Goal: Information Seeking & Learning: Learn about a topic

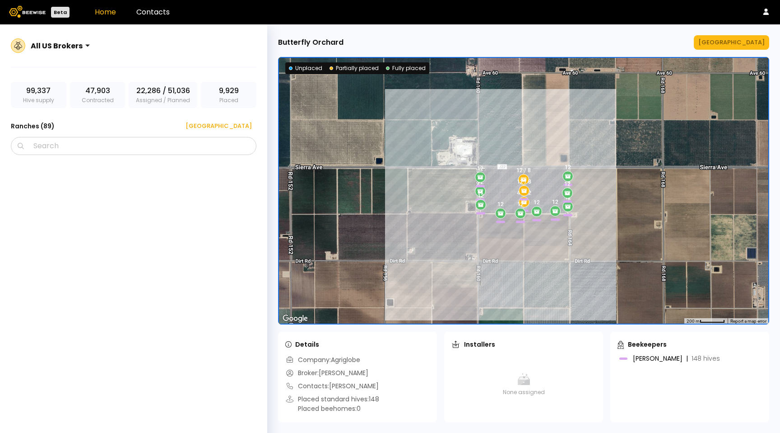
scroll to position [441, 0]
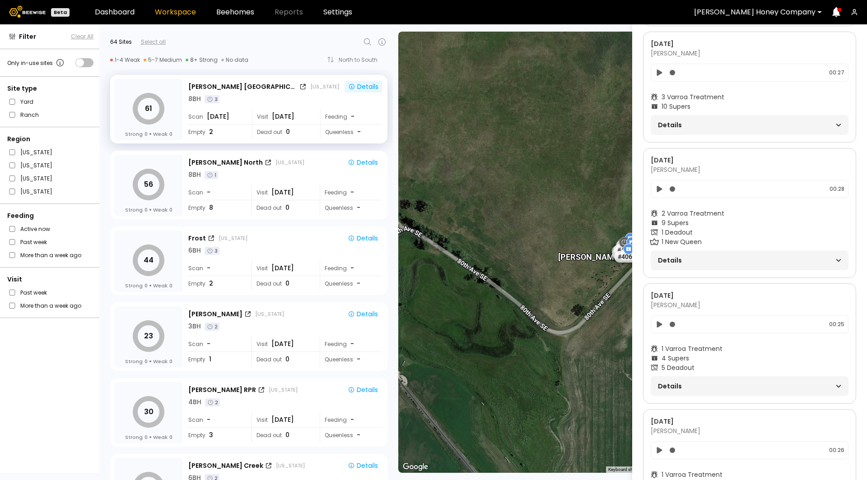
scroll to position [701, 0]
click at [703, 260] on span "Details" at bounding box center [704, 263] width 92 height 13
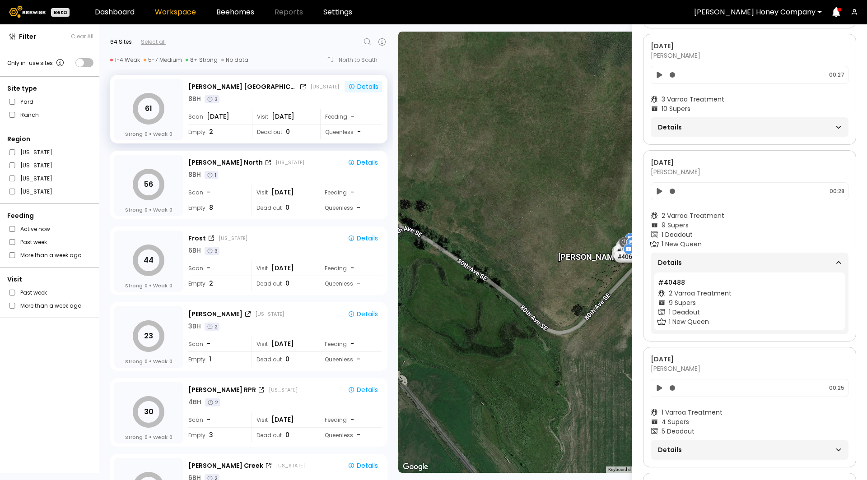
click at [703, 260] on span "Details" at bounding box center [704, 263] width 92 height 13
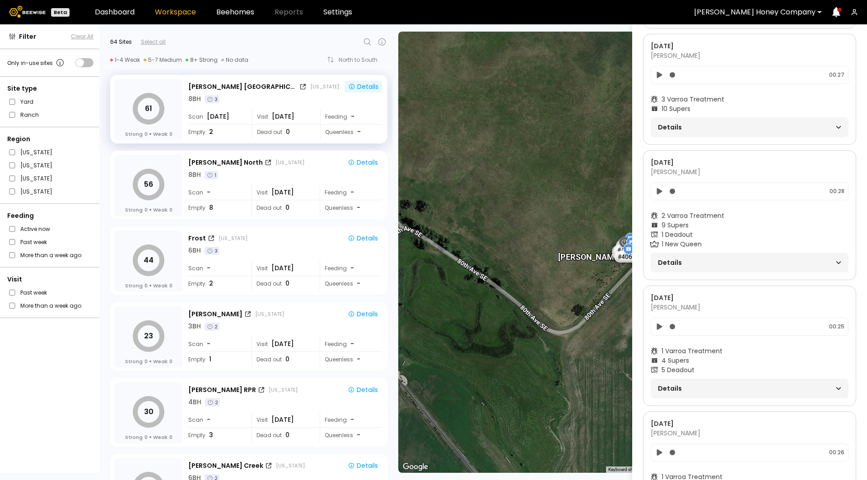
click at [701, 390] on span "Details" at bounding box center [704, 389] width 92 height 13
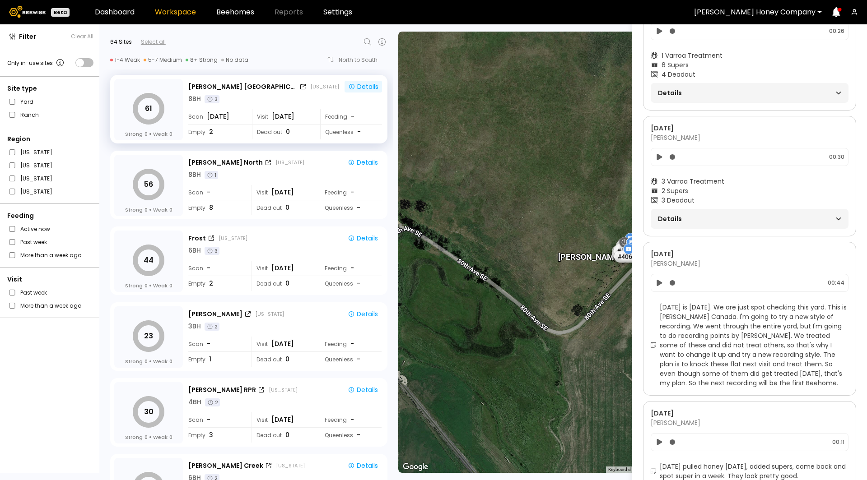
scroll to position [1147, 0]
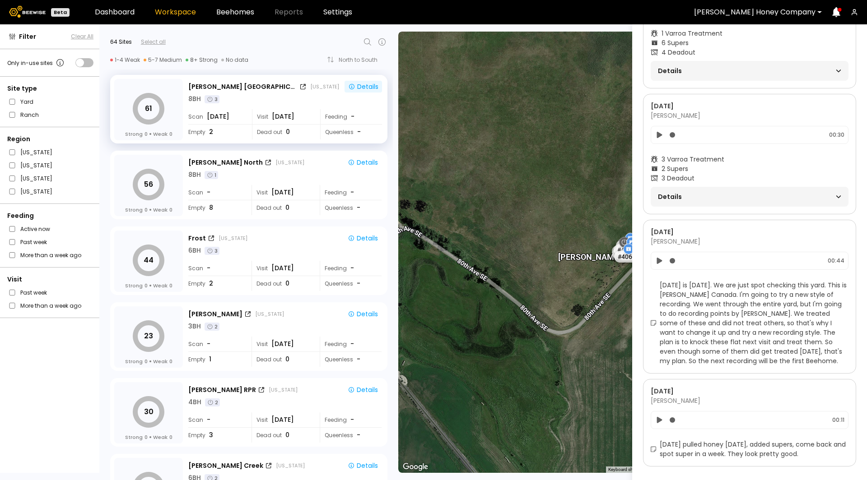
click at [723, 191] on span "Details" at bounding box center [704, 197] width 92 height 13
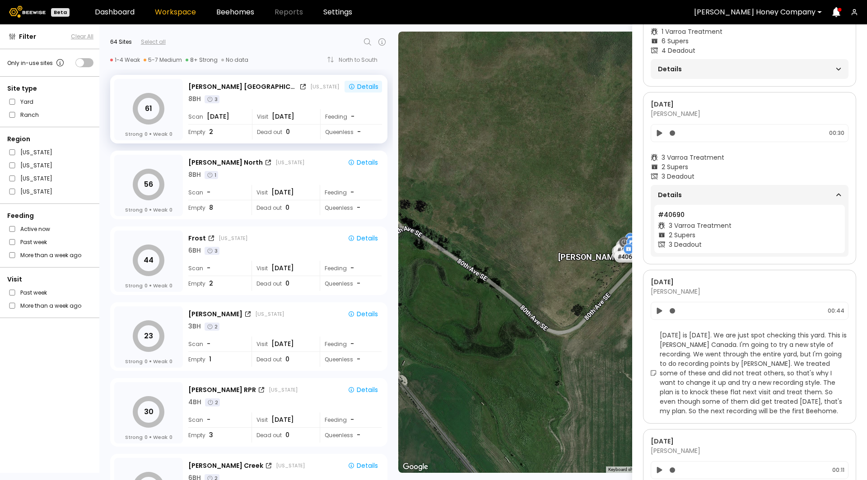
click at [723, 189] on span "Details" at bounding box center [704, 195] width 92 height 13
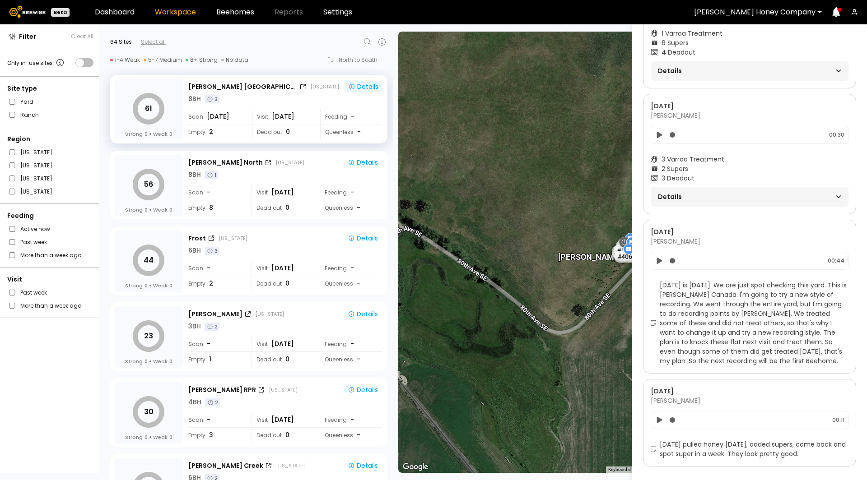
click at [732, 174] on div "3 Deadout" at bounding box center [750, 178] width 198 height 9
click at [732, 191] on span "Details" at bounding box center [704, 197] width 92 height 13
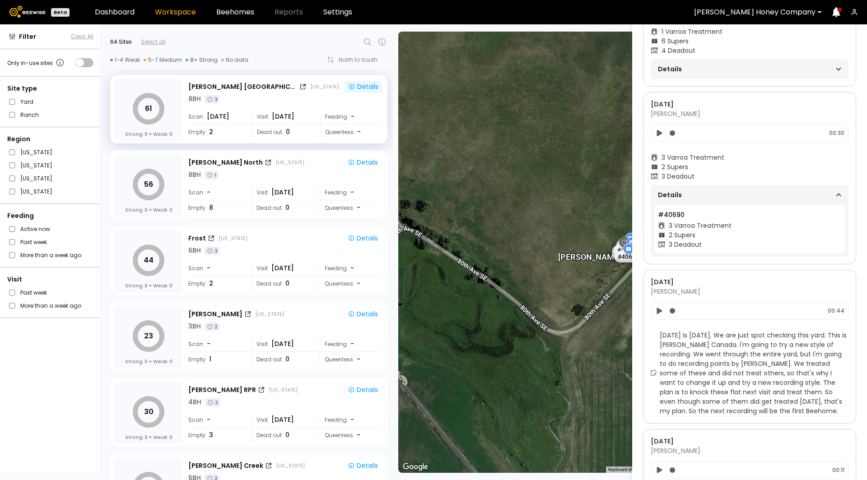
click at [732, 191] on span "Details" at bounding box center [704, 195] width 92 height 13
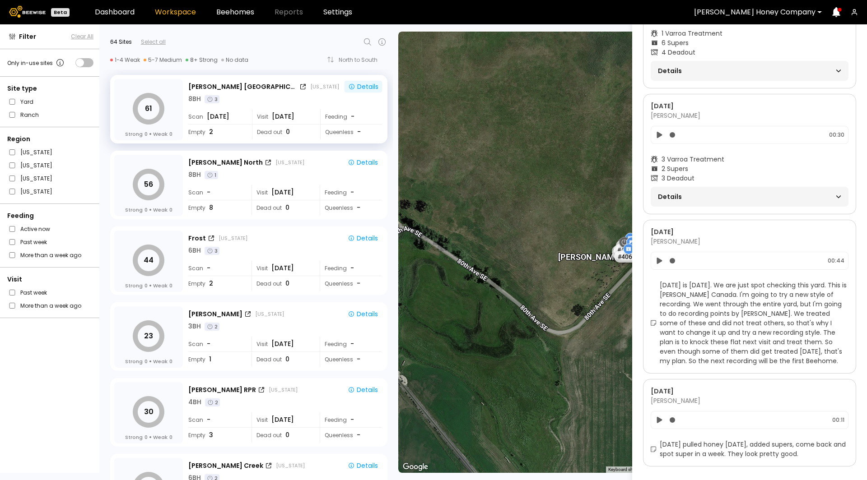
click at [732, 191] on span "Details" at bounding box center [704, 197] width 92 height 13
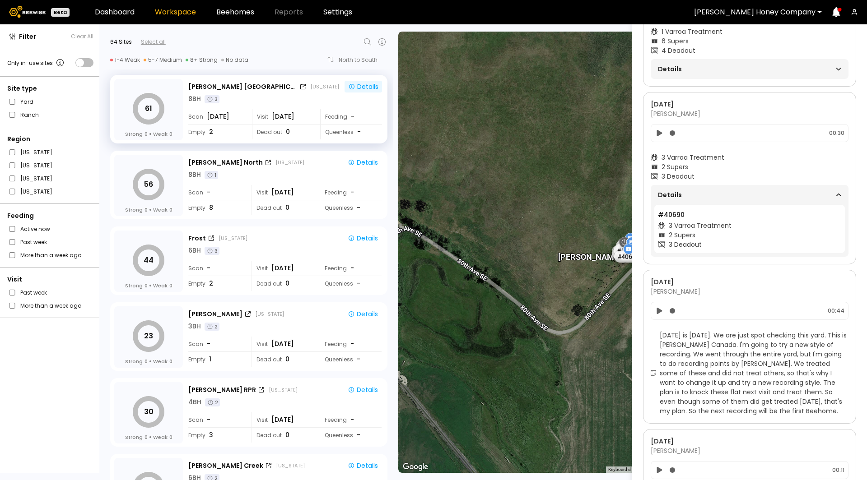
click at [732, 191] on span "Details" at bounding box center [704, 195] width 92 height 13
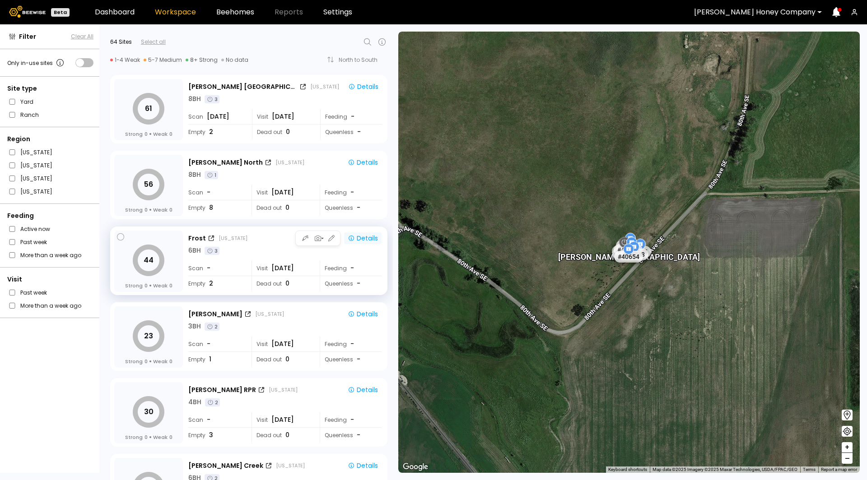
scroll to position [0, 0]
click at [357, 234] on div "Details" at bounding box center [363, 238] width 30 height 8
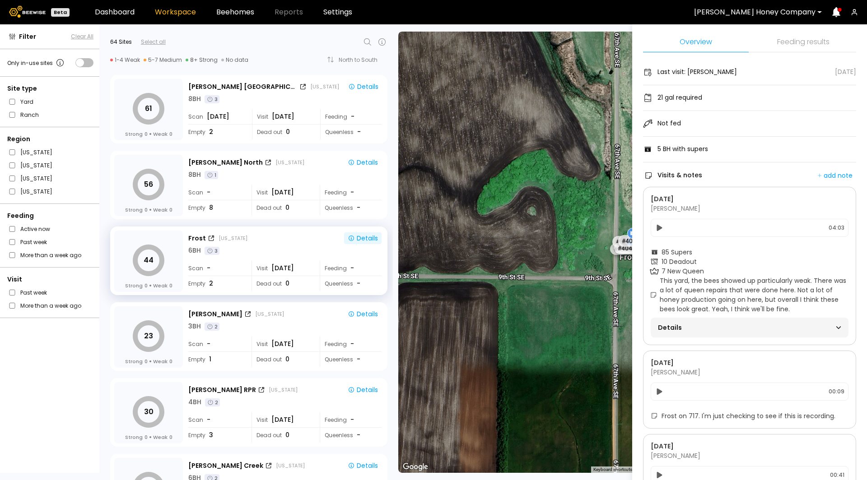
scroll to position [56, 0]
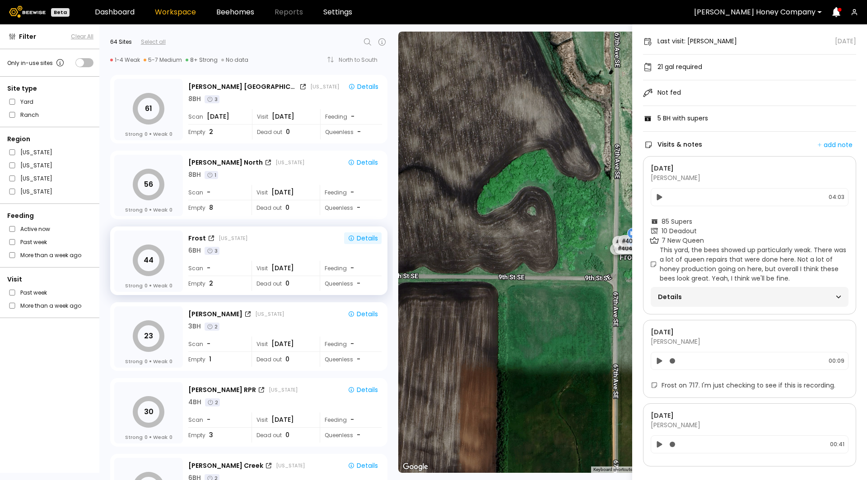
click at [750, 276] on span "This yard, the bees showed up particularly weak. There was a lot of queen repai…" at bounding box center [754, 265] width 189 height 38
click at [750, 280] on section "85 Supers 10 Deadout 7 New Queen This yard, the bees showed up particularly wea…" at bounding box center [750, 262] width 198 height 90
click at [750, 291] on div "Details" at bounding box center [749, 297] width 183 height 13
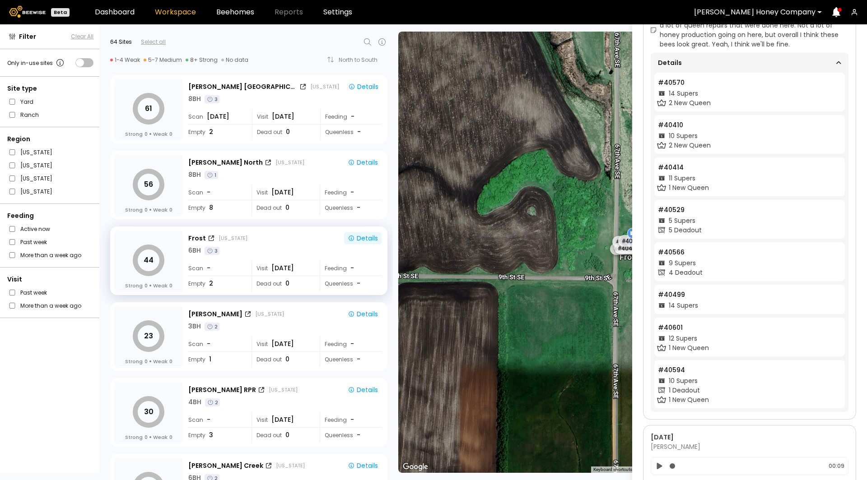
scroll to position [293, 0]
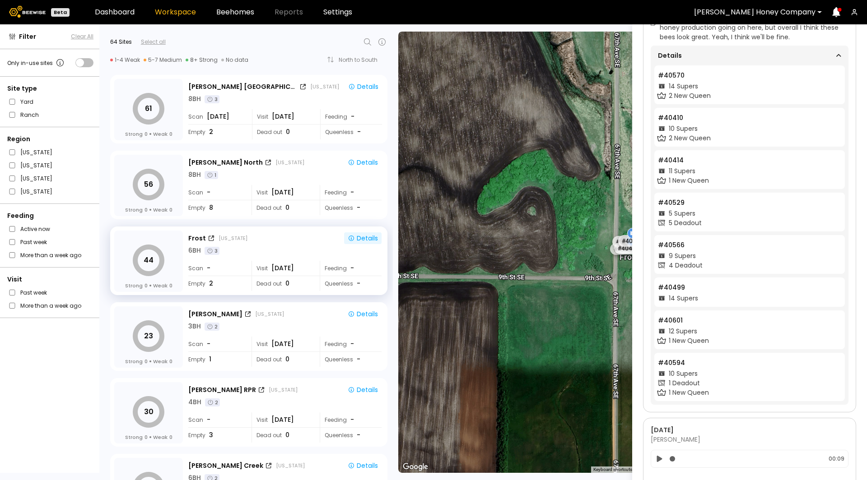
click at [739, 297] on div "14 Supers" at bounding box center [749, 298] width 183 height 9
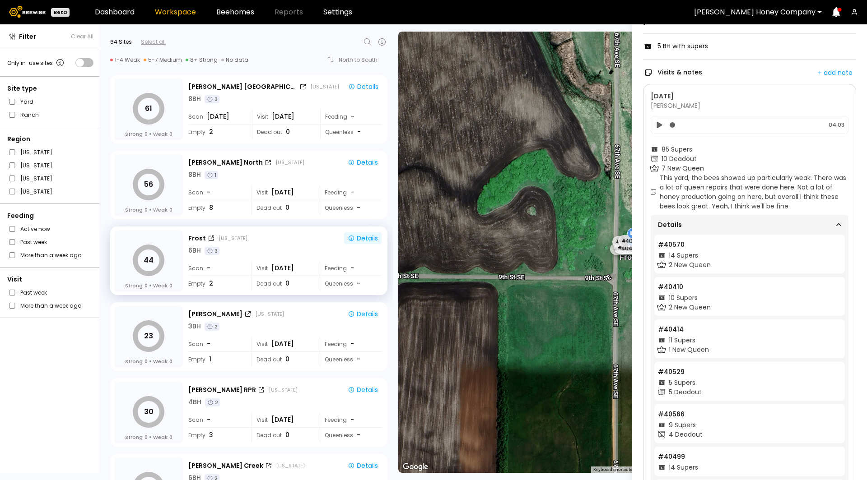
scroll to position [112, 0]
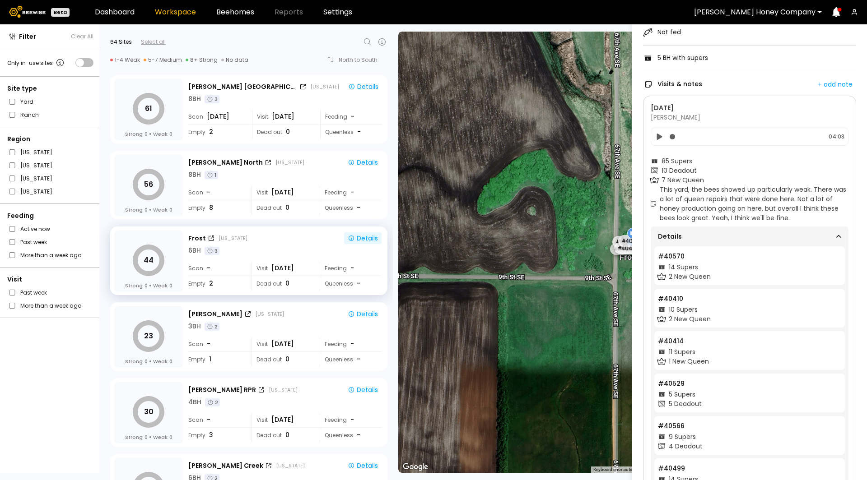
click at [766, 270] on div "14 Supers" at bounding box center [749, 267] width 183 height 9
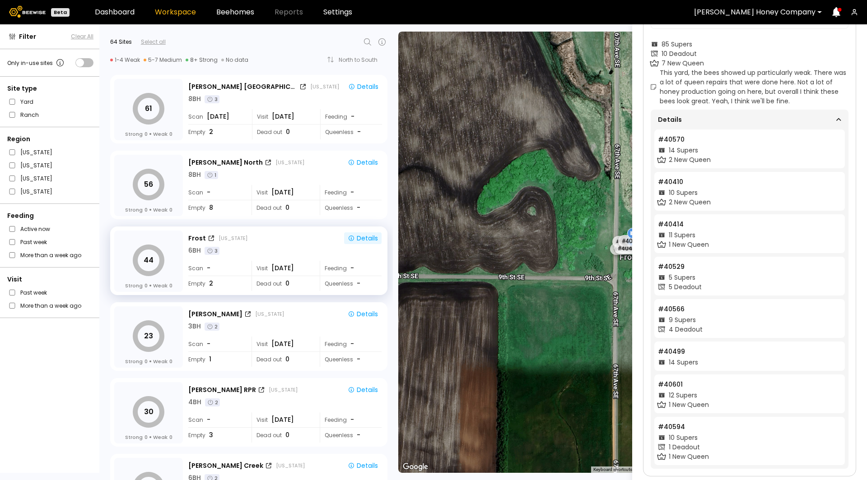
scroll to position [396, 0]
